Goal: Task Accomplishment & Management: Use online tool/utility

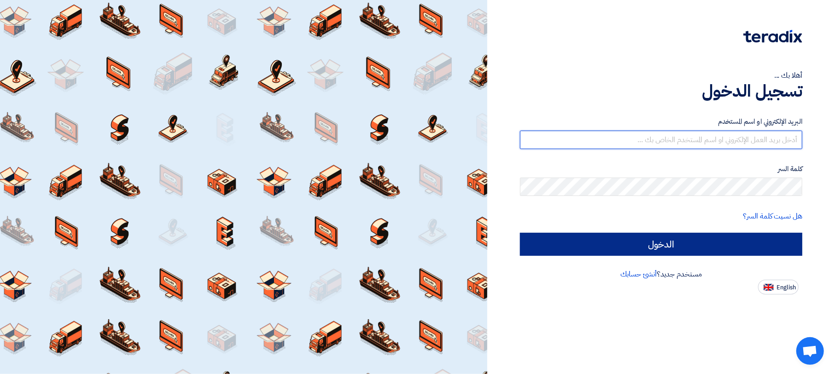
type input "[EMAIL_ADDRESS][DOMAIN_NAME]"
click at [603, 235] on input "الدخول" at bounding box center [661, 244] width 282 height 23
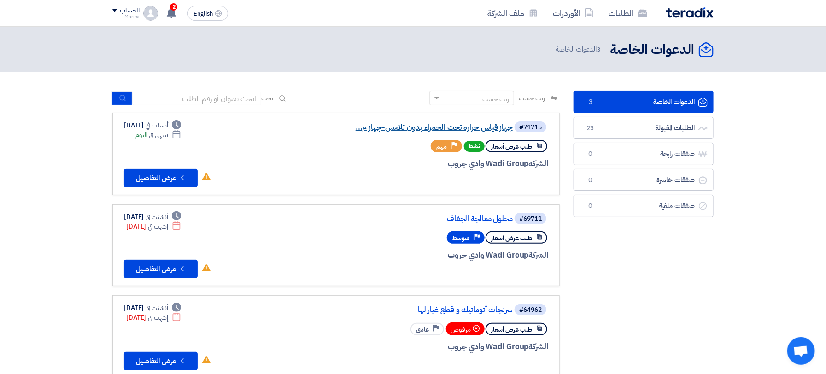
click at [470, 126] on link "جهاز قياس حراره تحت الحمراء بدون تلامس-جهاز م..." at bounding box center [420, 127] width 184 height 8
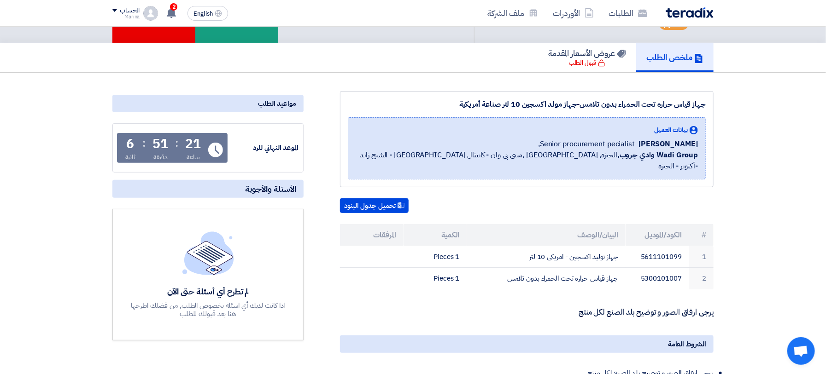
scroll to position [123, 0]
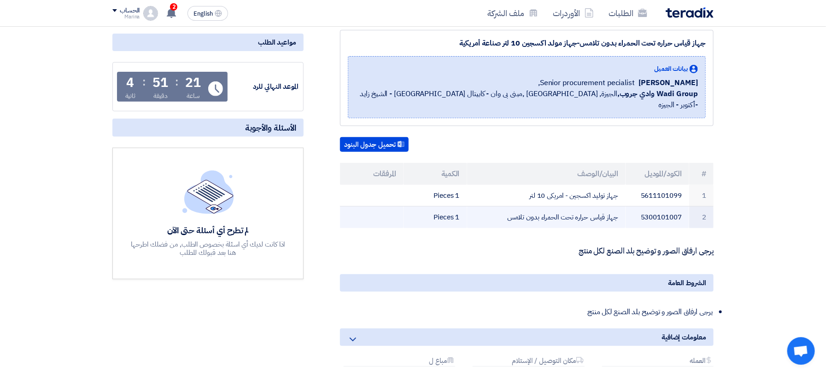
drag, startPoint x: 501, startPoint y: 206, endPoint x: 623, endPoint y: 208, distance: 121.1
click at [623, 208] on td "جهاز قياس حراره تحت الحمراء بدون تلامس" at bounding box center [546, 218] width 159 height 22
copy td "جهاز قياس حراره تحت الحمراء بدون تلامس"
click at [535, 216] on td "جهاز قياس حراره تحت الحمراء بدون تلامس" at bounding box center [546, 218] width 159 height 22
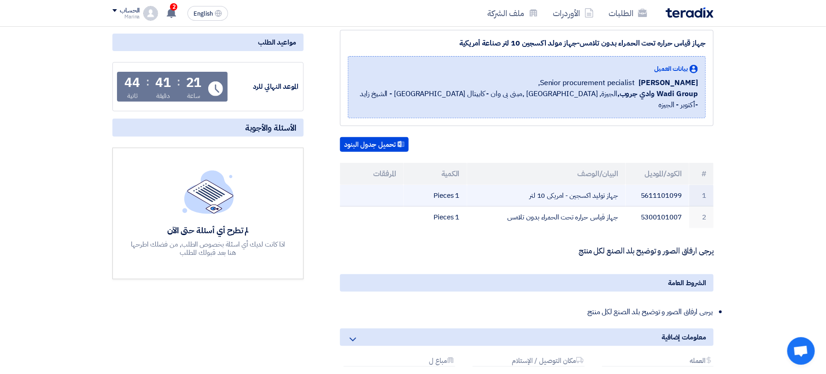
drag, startPoint x: 524, startPoint y: 183, endPoint x: 627, endPoint y: 182, distance: 103.2
click at [627, 185] on tr "1 5611101099 جهاز توليد اكسجين - امريكى 10 لتر 1 Pieces" at bounding box center [526, 196] width 373 height 22
copy tr "جهاز توليد اكسجين - امريكى 10 لتر"
